Goal: Transaction & Acquisition: Obtain resource

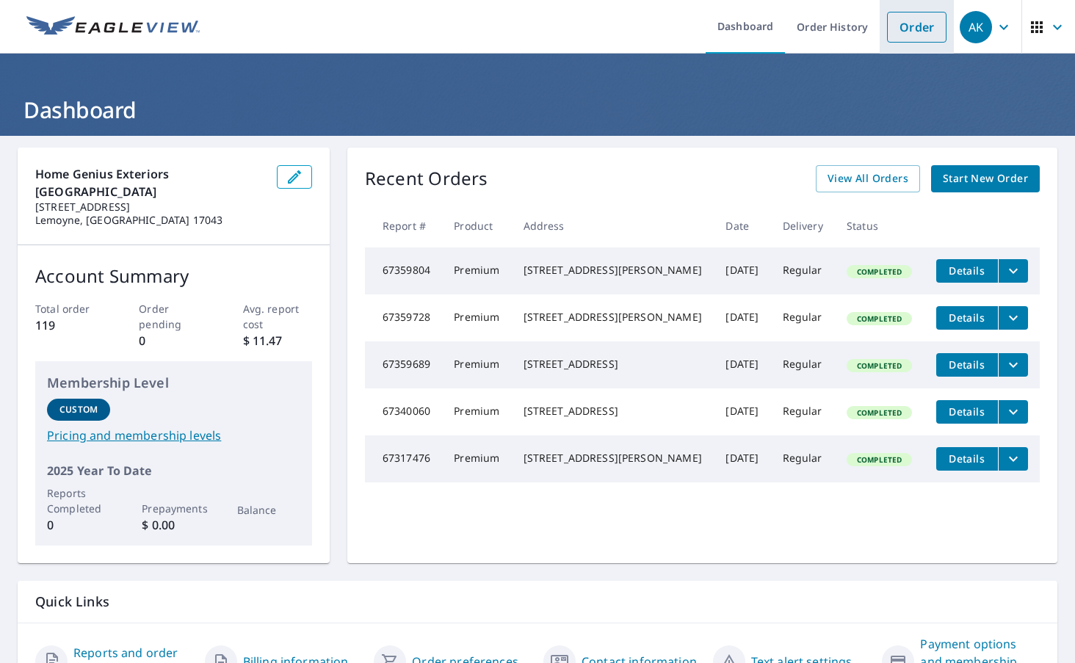
click at [912, 23] on link "Order" at bounding box center [916, 27] width 59 height 31
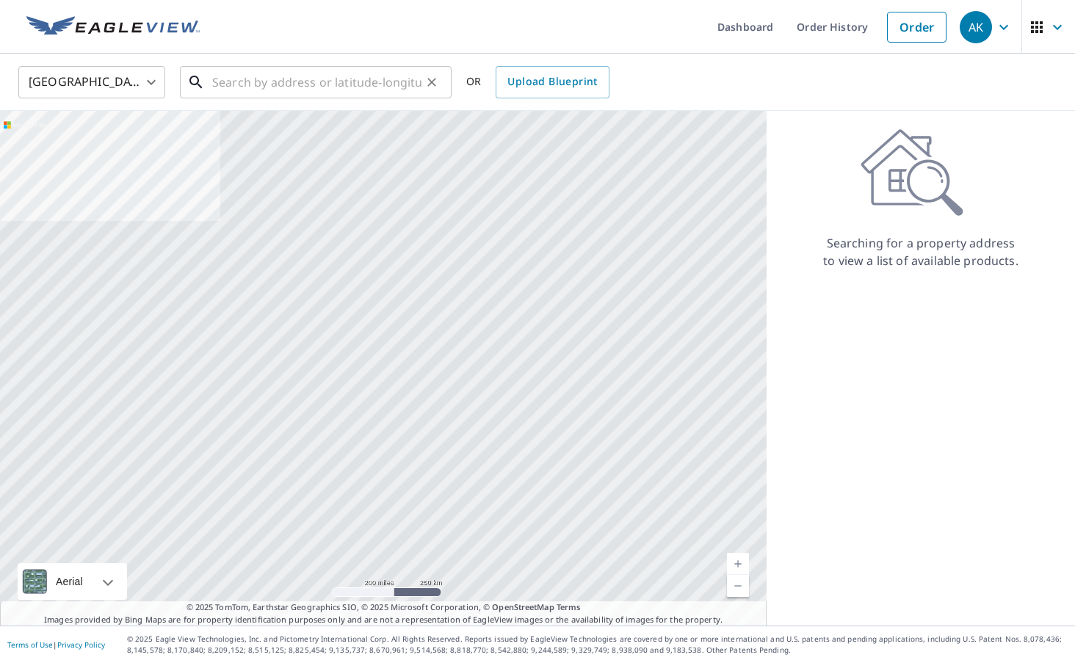
click at [272, 80] on input "text" at bounding box center [316, 82] width 209 height 41
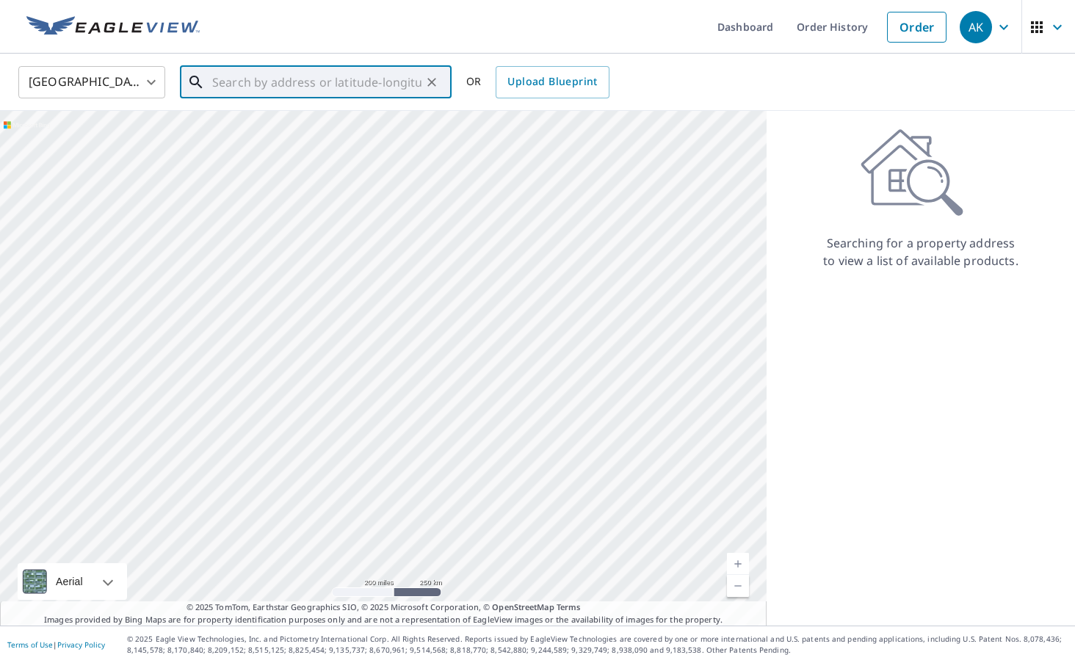
paste input "[STREET_ADDRESS][PERSON_NAME]"
click at [325, 124] on span "[STREET_ADDRESS]" at bounding box center [324, 125] width 231 height 18
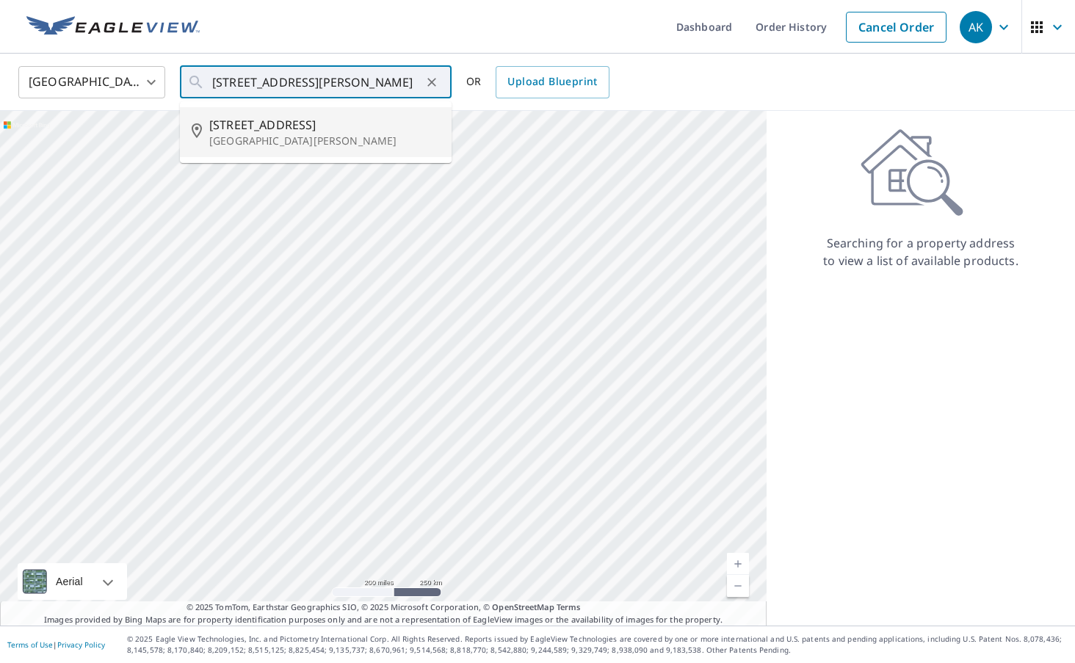
type input "[STREET_ADDRESS][PERSON_NAME]"
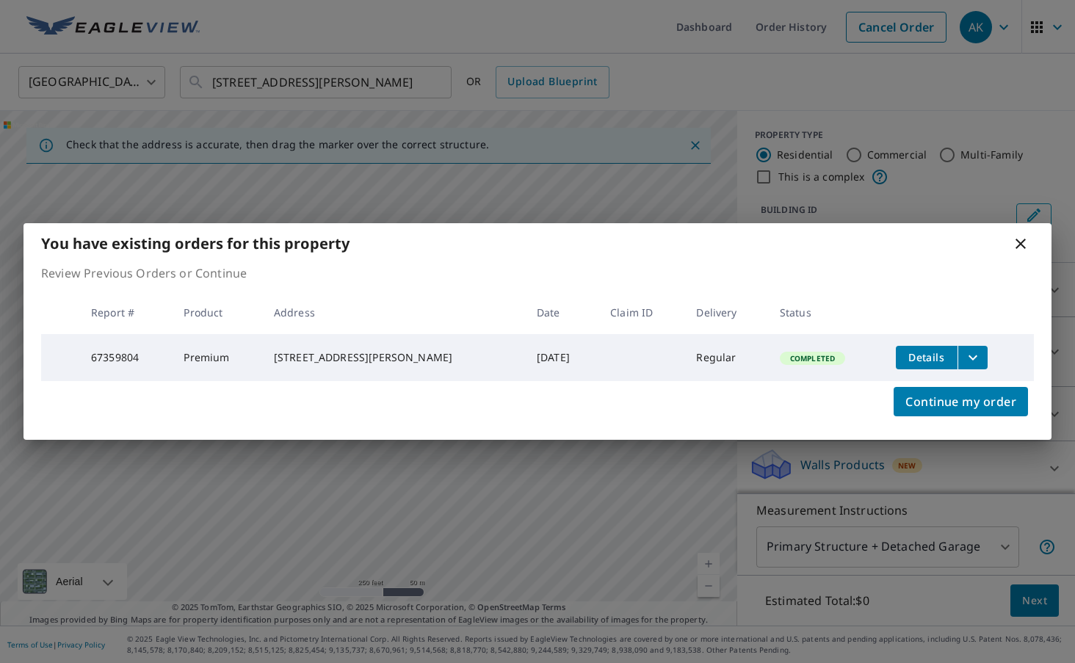
click at [969, 355] on icon "filesDropdownBtn-67359804" at bounding box center [973, 357] width 9 height 5
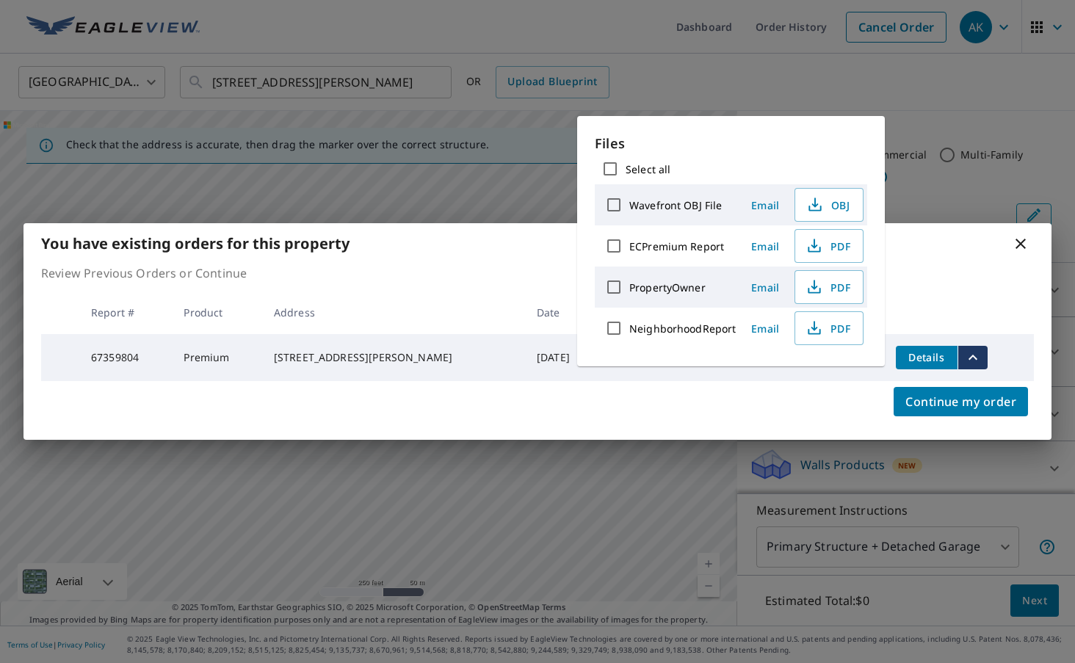
click at [669, 246] on label "ECPremium Report" at bounding box center [676, 246] width 95 height 14
click at [629, 246] on input "ECPremium Report" at bounding box center [613, 246] width 31 height 31
checkbox input "true"
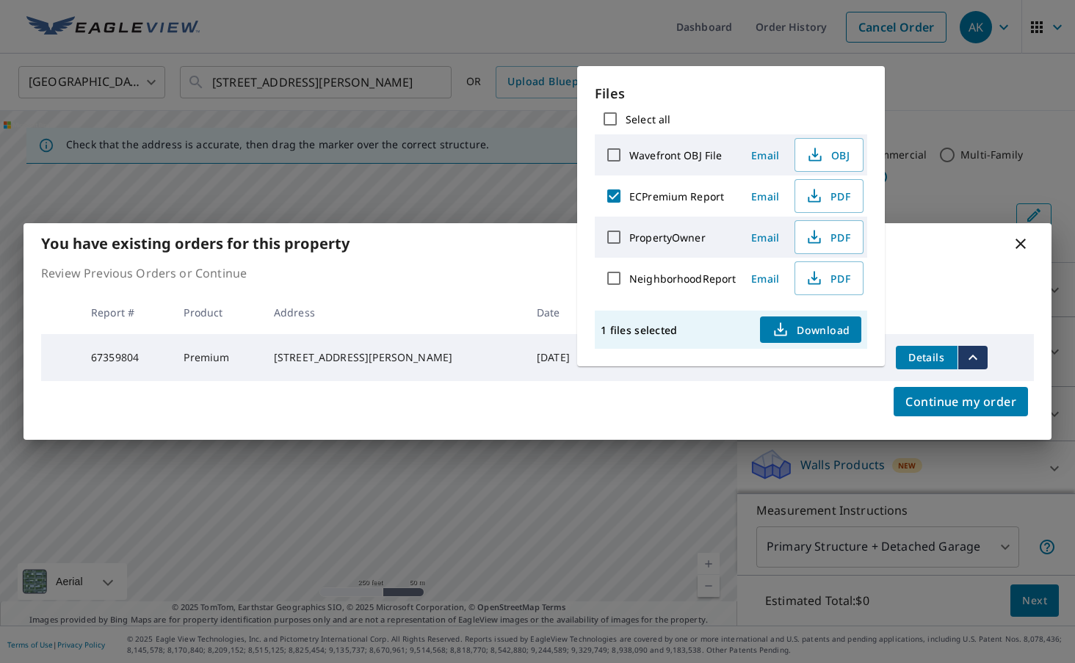
click at [822, 330] on span "Download" at bounding box center [811, 330] width 78 height 18
click at [1022, 243] on icon at bounding box center [1022, 244] width 18 height 18
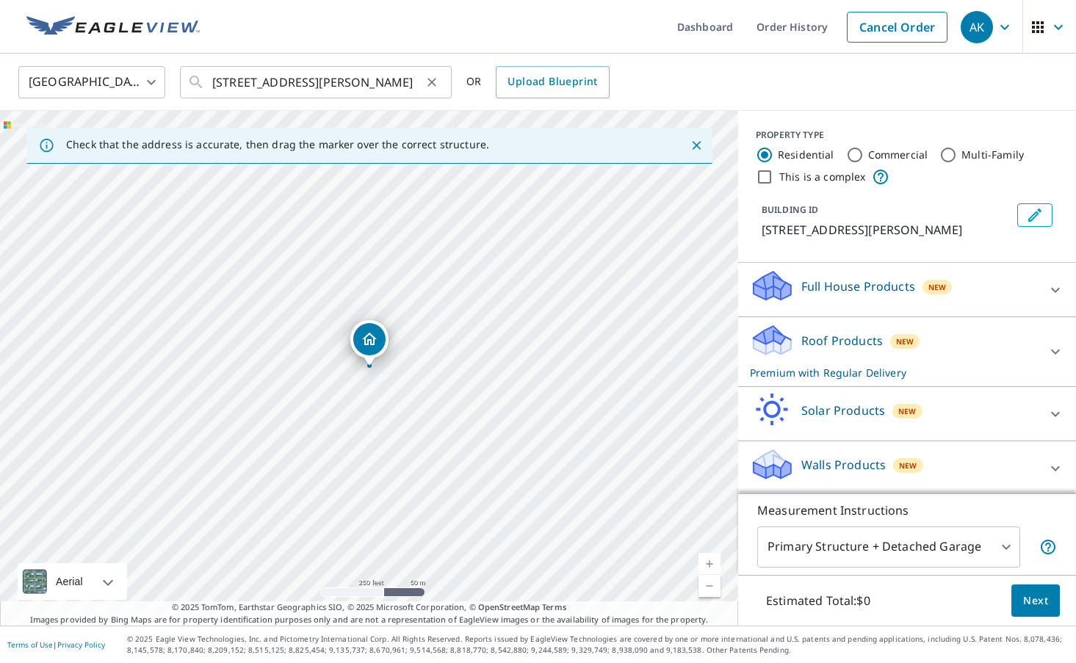
click at [433, 84] on icon "Clear" at bounding box center [431, 82] width 9 height 9
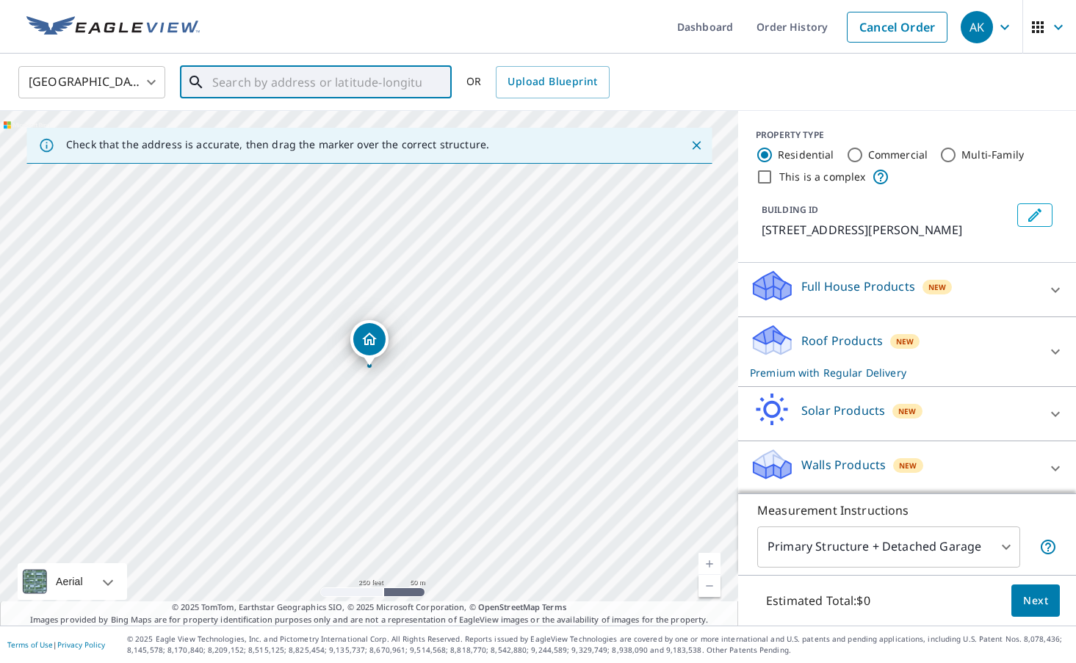
paste input "[STREET_ADDRESS][PERSON_NAME]"
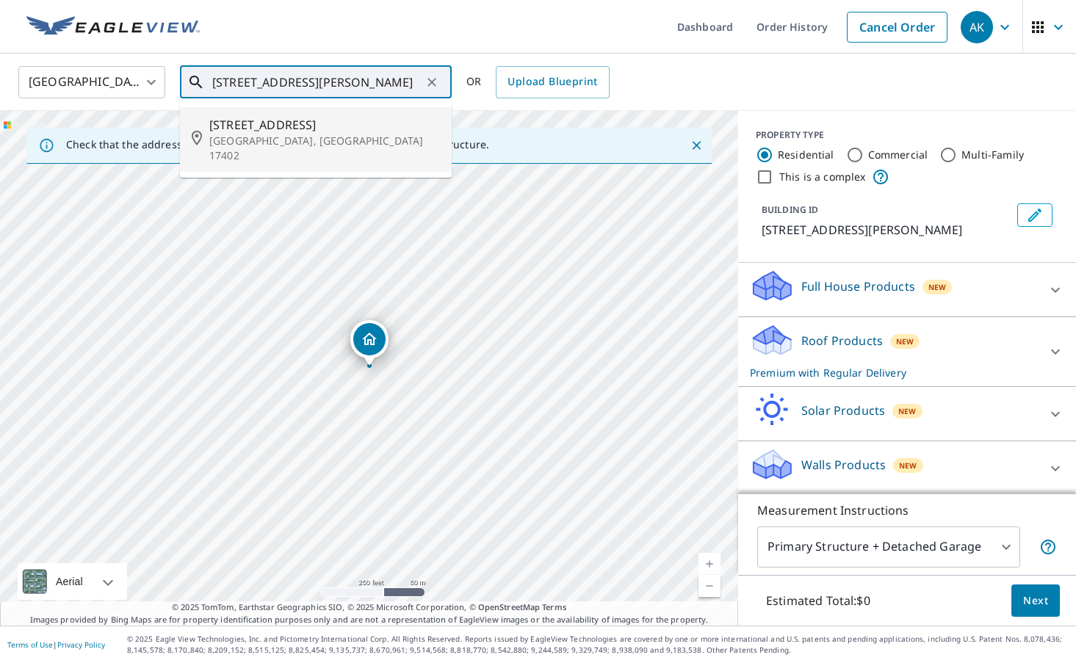
click at [294, 127] on span "[STREET_ADDRESS]" at bounding box center [324, 125] width 231 height 18
type input "[STREET_ADDRESS][PERSON_NAME]"
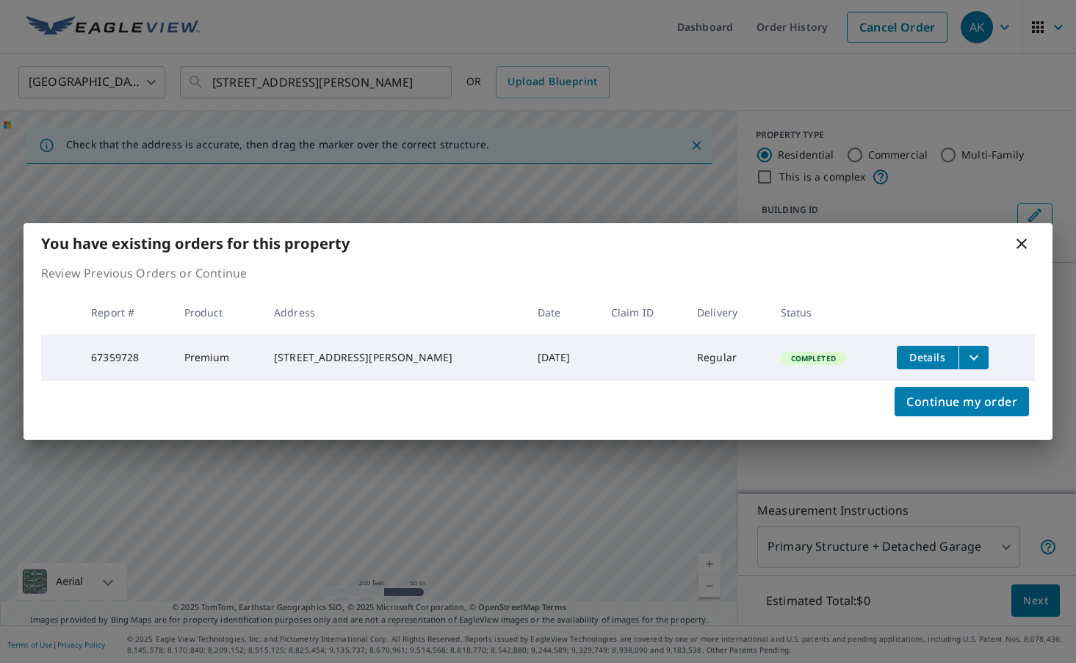
click at [965, 357] on icon "filesDropdownBtn-67359728" at bounding box center [974, 358] width 18 height 18
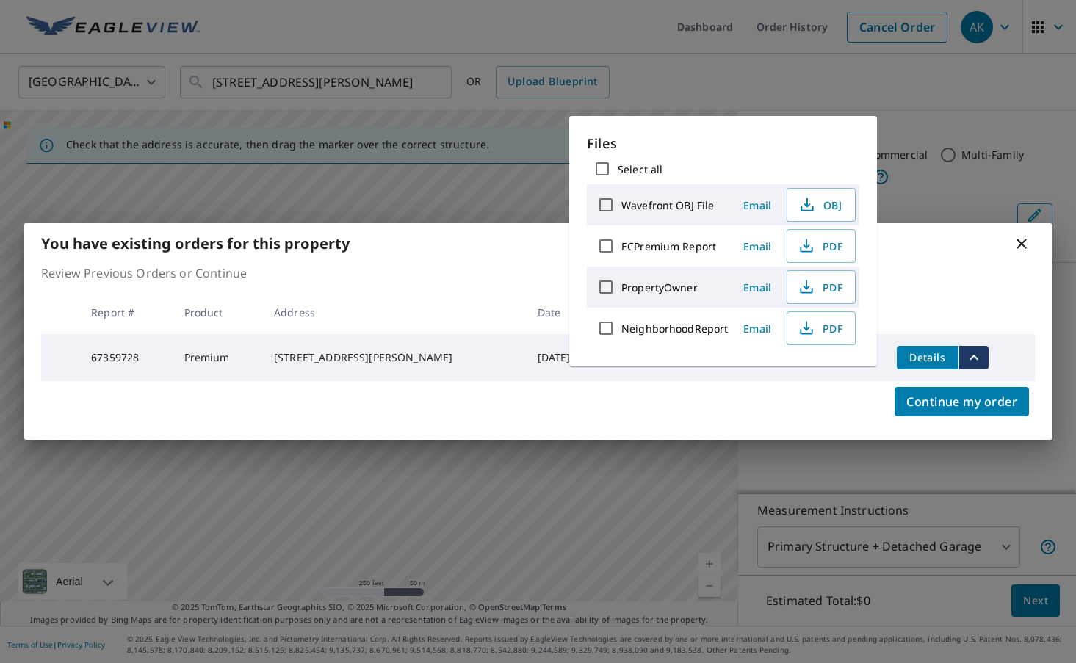
click at [648, 243] on label "ECPremium Report" at bounding box center [668, 246] width 95 height 14
click at [621, 243] on input "ECPremium Report" at bounding box center [605, 246] width 31 height 31
checkbox input "true"
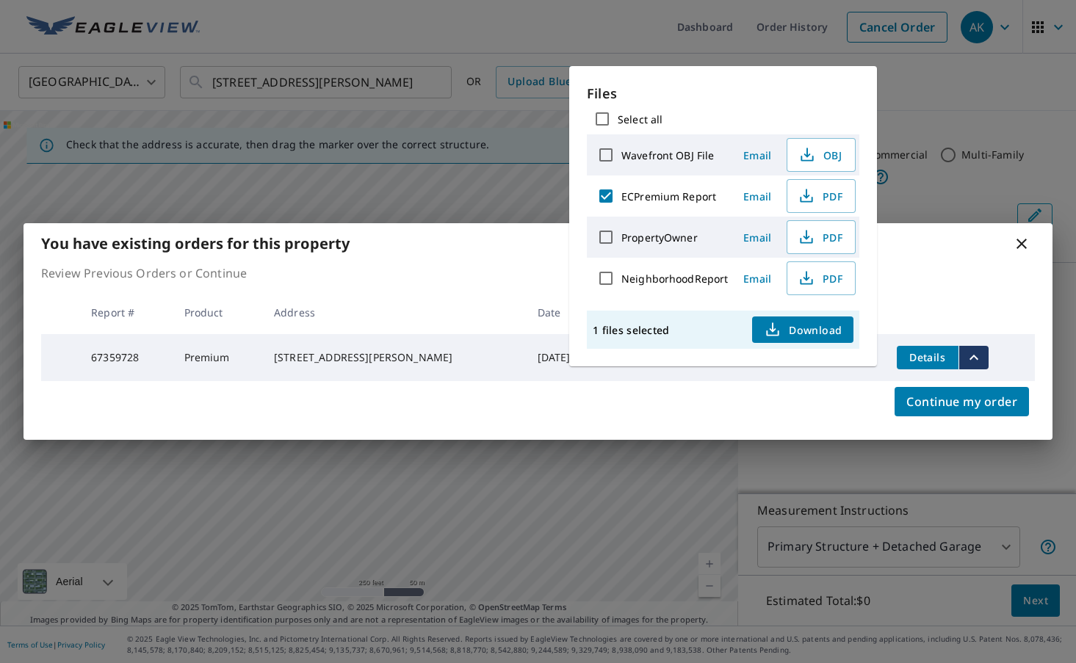
click at [828, 334] on span "Download" at bounding box center [803, 330] width 78 height 18
